Goal: Information Seeking & Learning: Learn about a topic

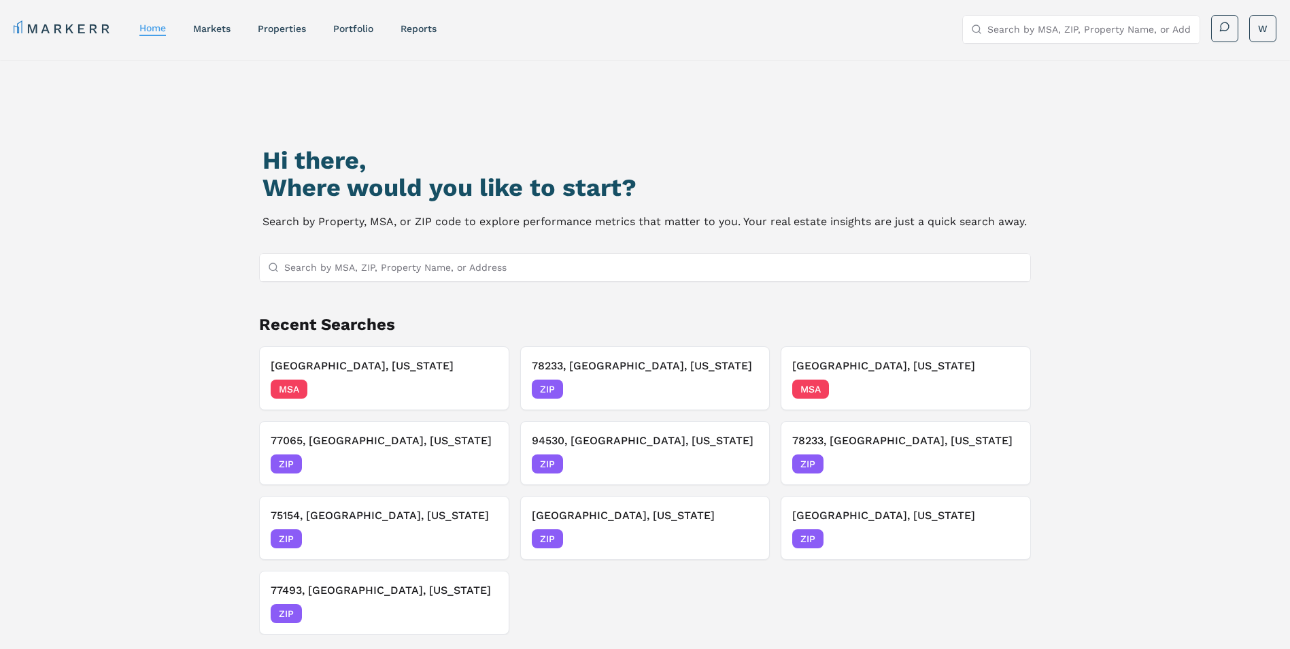
click at [477, 267] on input "Search by MSA, ZIP, Property Name, or Address" at bounding box center [653, 267] width 739 height 27
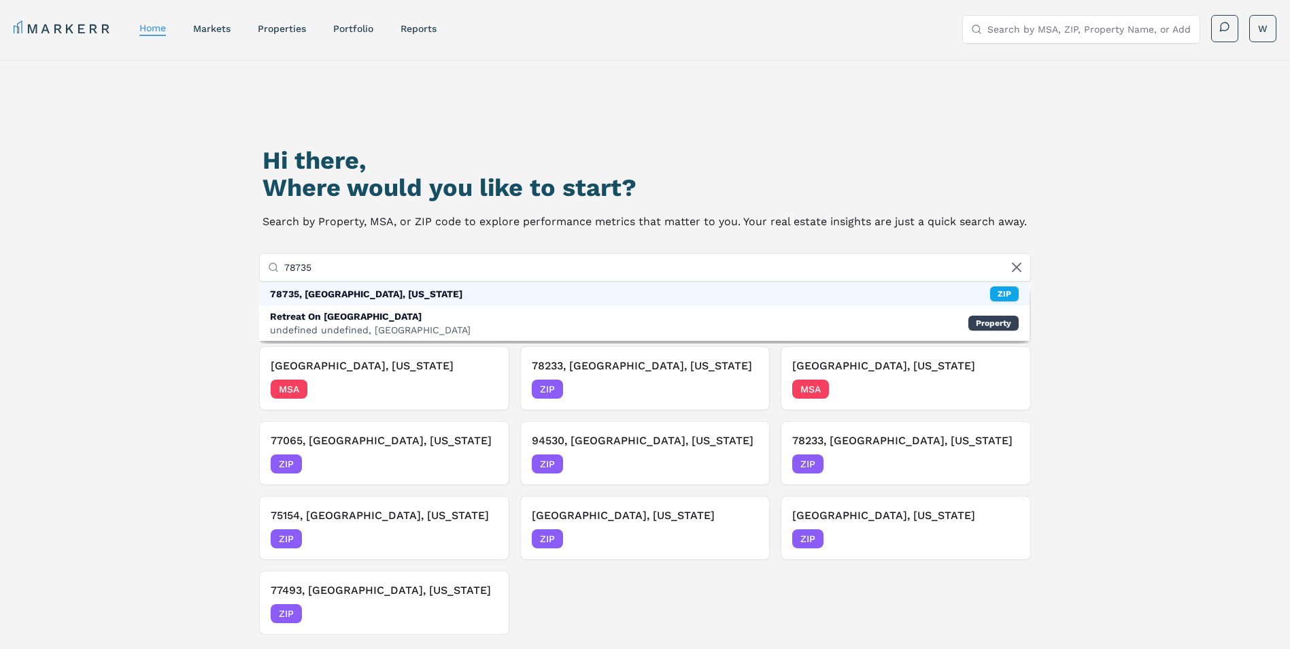
type input "78735"
click at [445, 296] on div "78735, [GEOGRAPHIC_DATA], [US_STATE] ZIP" at bounding box center [644, 293] width 771 height 23
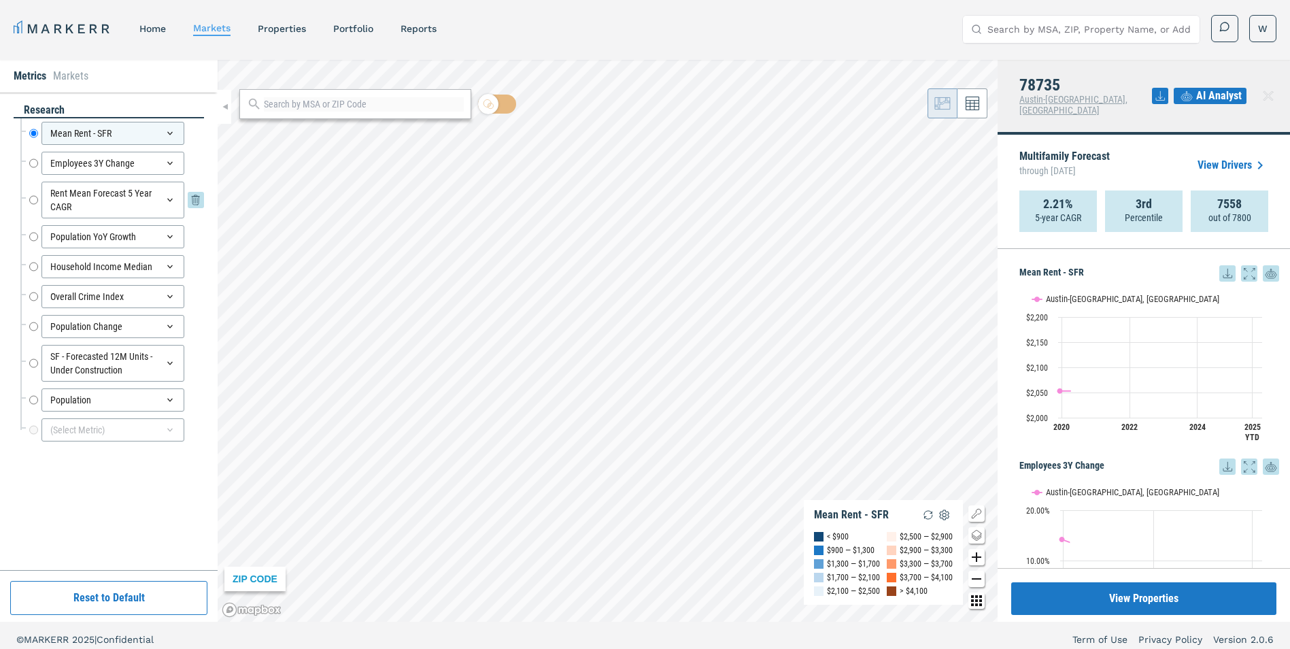
click at [33, 200] on input "Rent Mean Forecast 5 Year CAGR" at bounding box center [33, 200] width 9 height 37
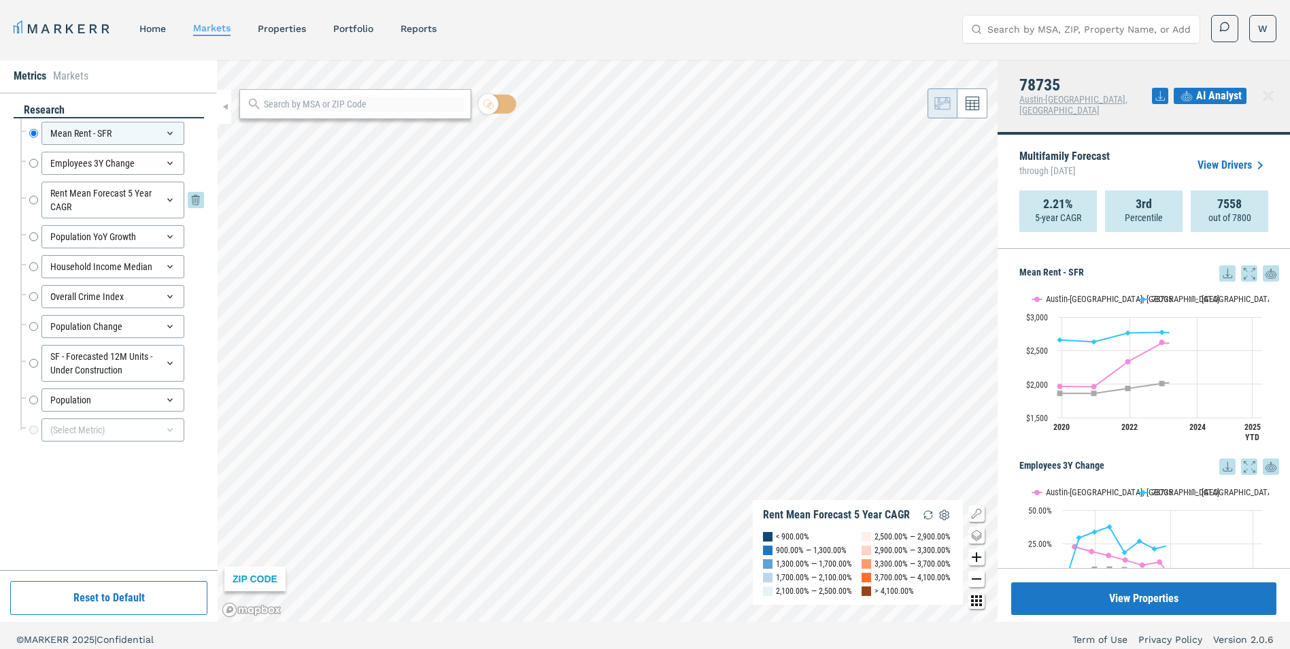
radio input "false"
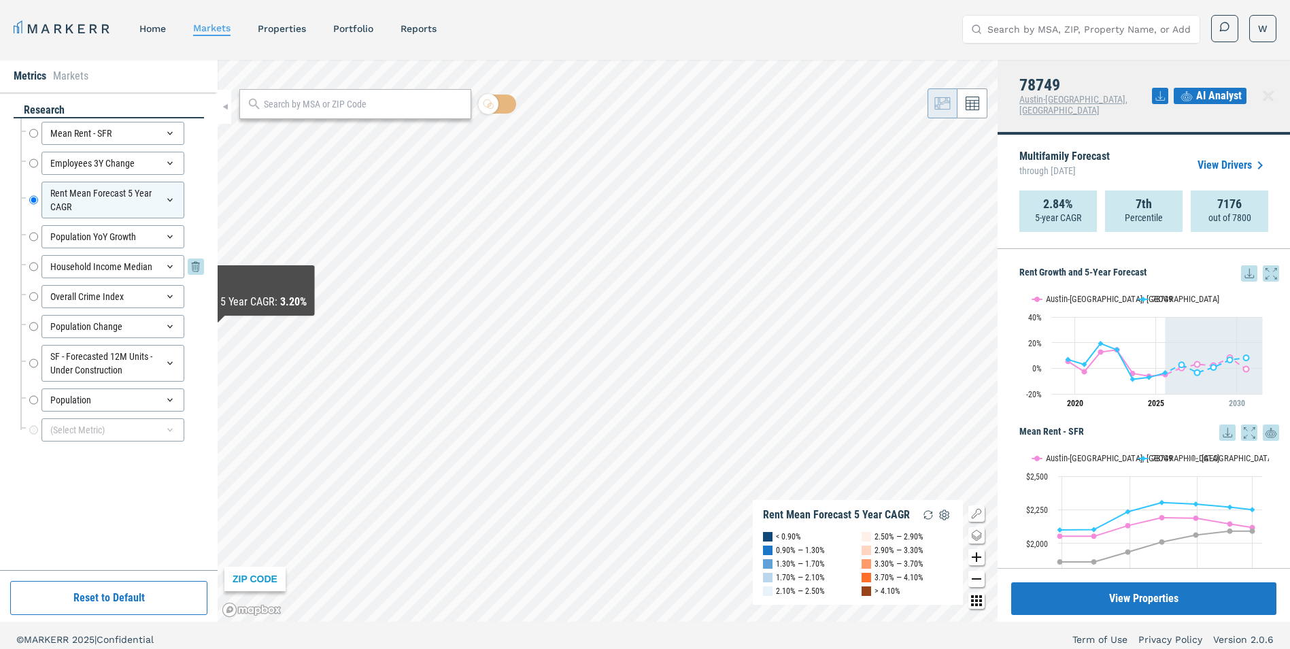
click at [31, 269] on input "Household Income Median" at bounding box center [33, 266] width 9 height 23
radio input "false"
radio input "true"
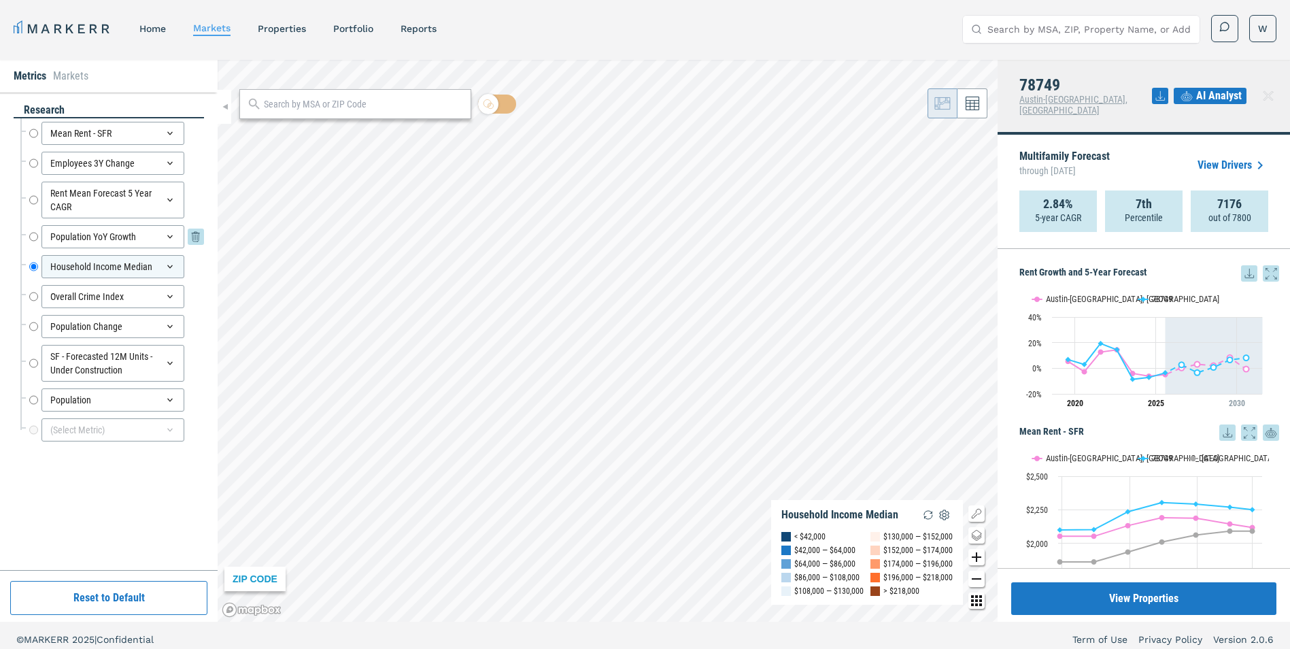
click at [35, 235] on input "Population YoY Growth" at bounding box center [33, 236] width 9 height 23
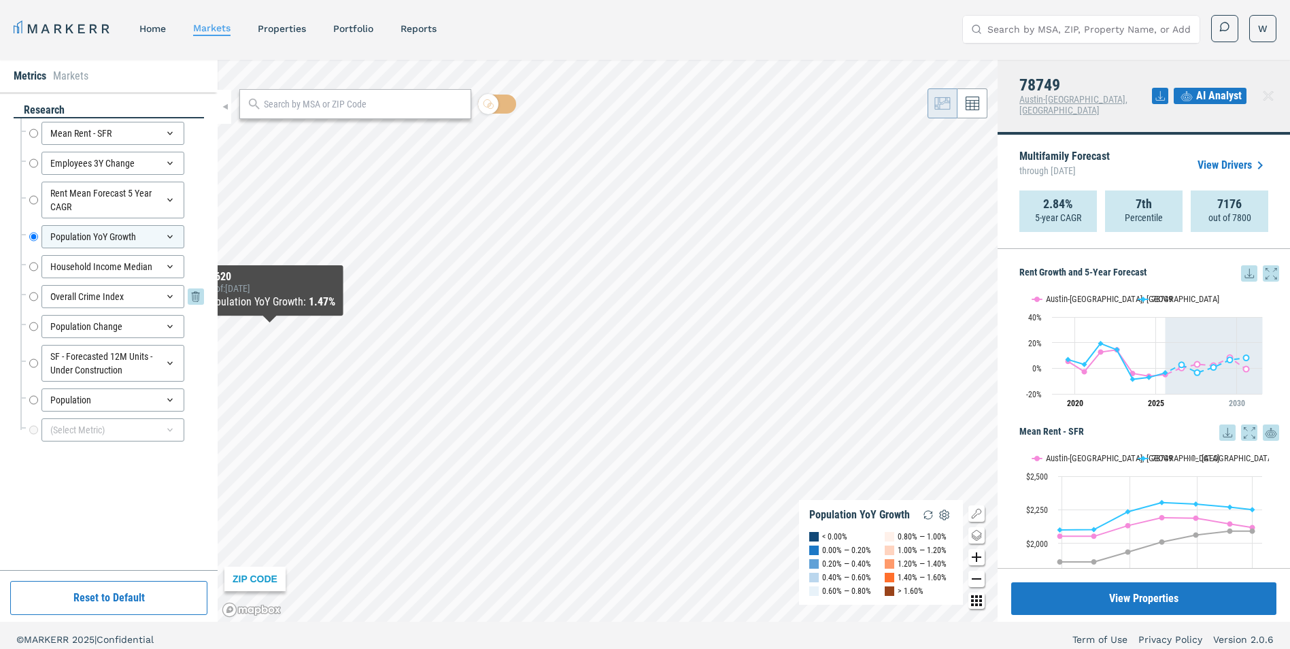
click at [37, 297] on input "Overall Crime Index" at bounding box center [33, 296] width 9 height 23
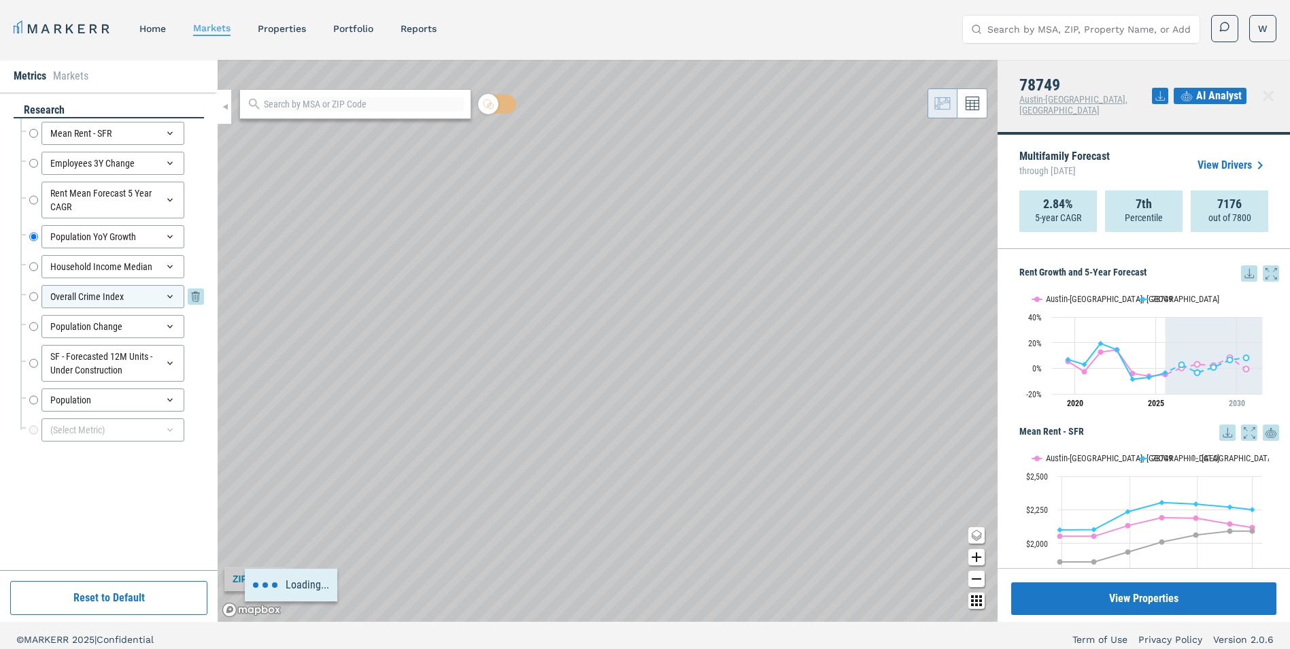
radio input "false"
radio input "true"
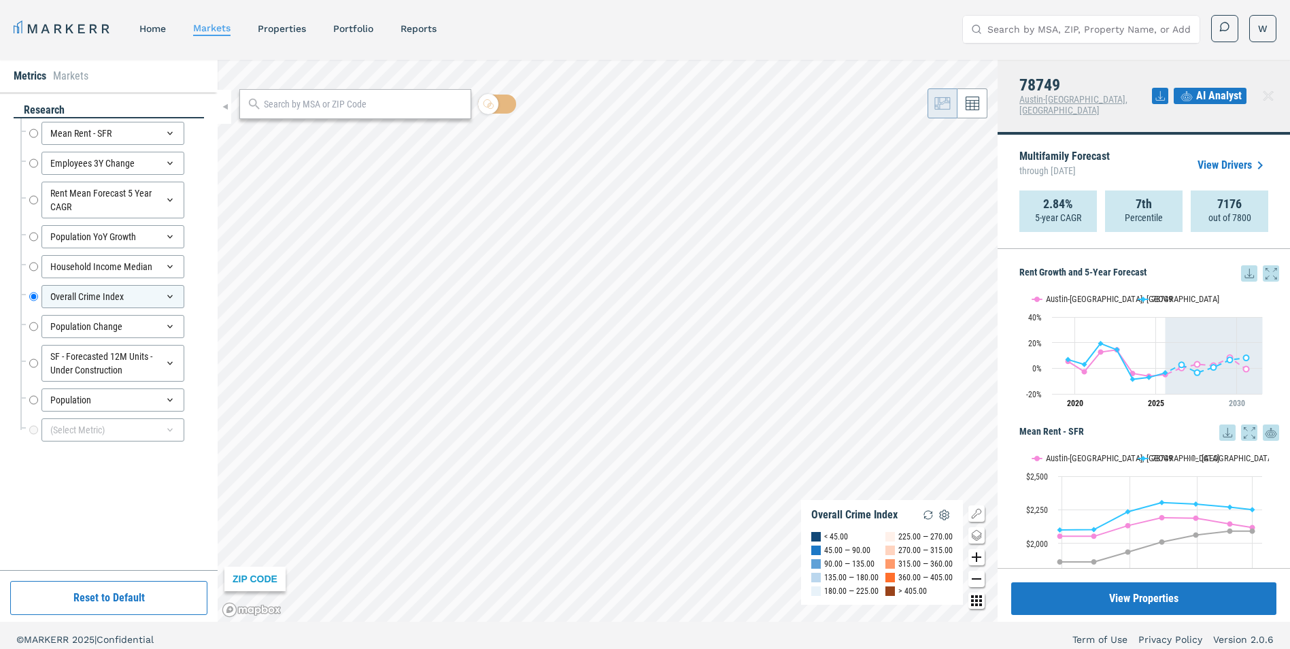
click at [819, 29] on div "MARKERR home markets properties Portfolio reports Search by MSA, ZIP, Property …" at bounding box center [645, 29] width 1263 height 28
